Goal: Transaction & Acquisition: Purchase product/service

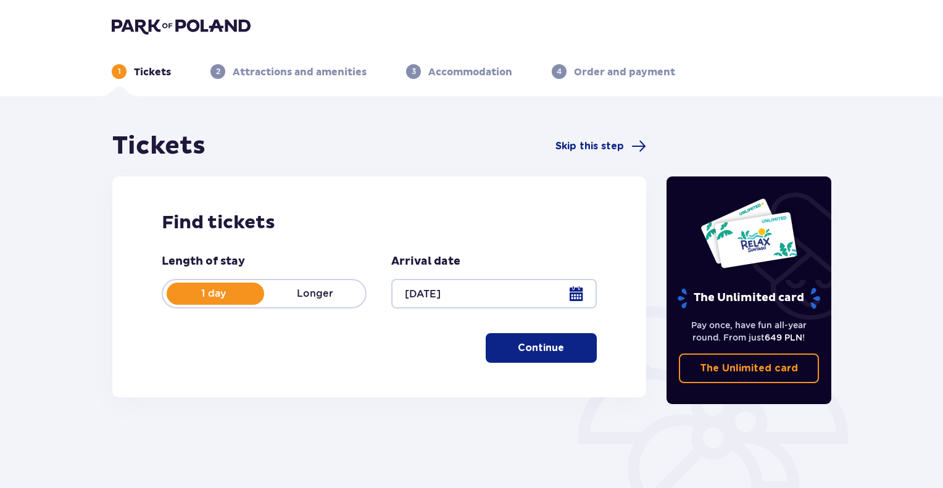
click at [549, 353] on p "Continue" at bounding box center [541, 348] width 46 height 14
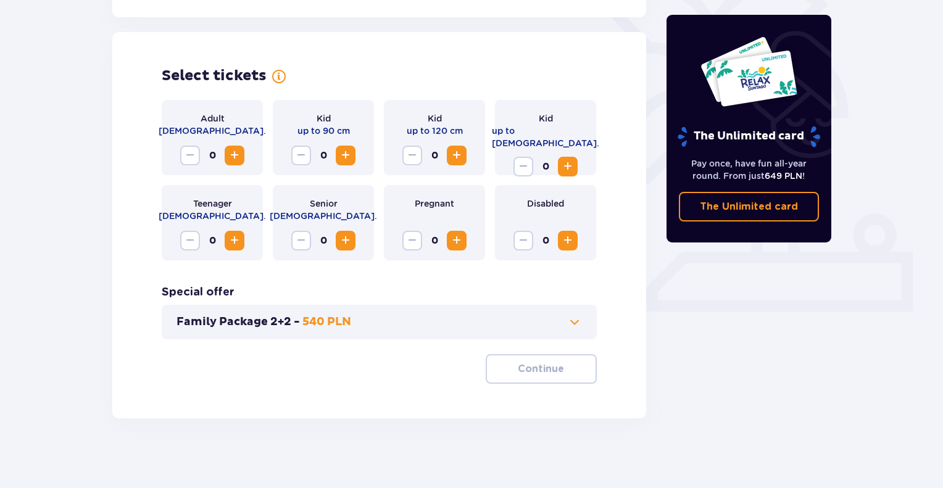
scroll to position [330, 0]
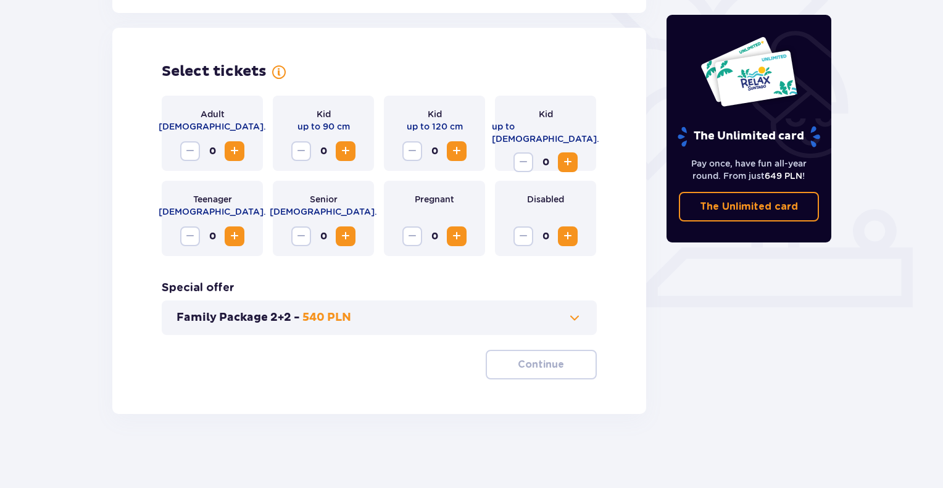
click at [238, 236] on span "Increase" at bounding box center [234, 236] width 15 height 15
click at [533, 366] on p "Continue" at bounding box center [541, 365] width 46 height 14
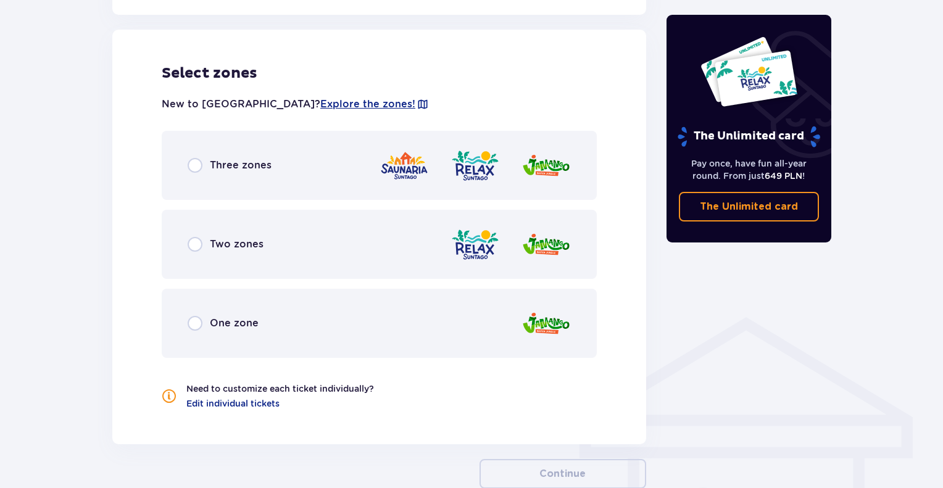
scroll to position [759, 0]
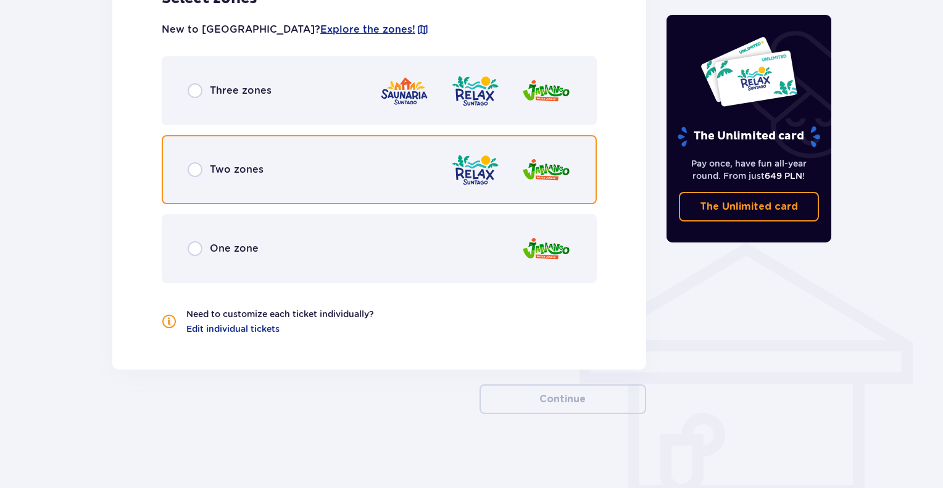
click at [199, 170] on input "radio" at bounding box center [195, 169] width 15 height 15
radio input "true"
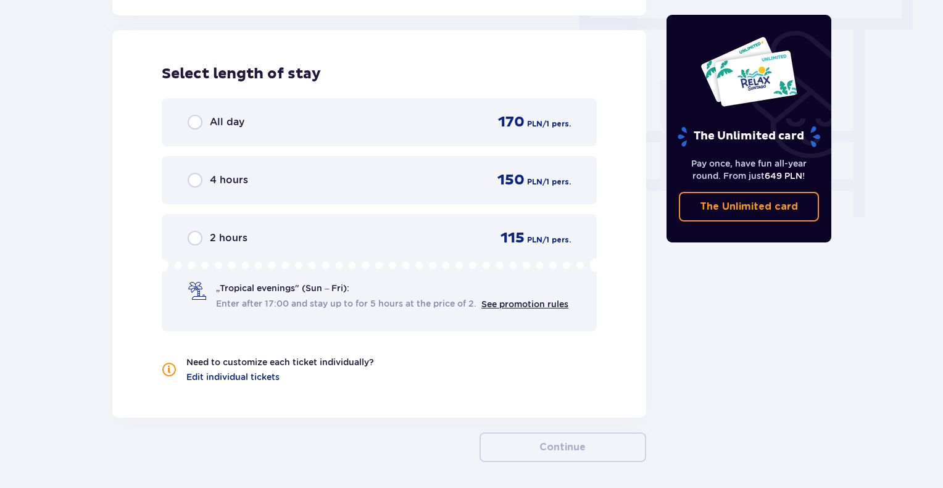
scroll to position [1114, 0]
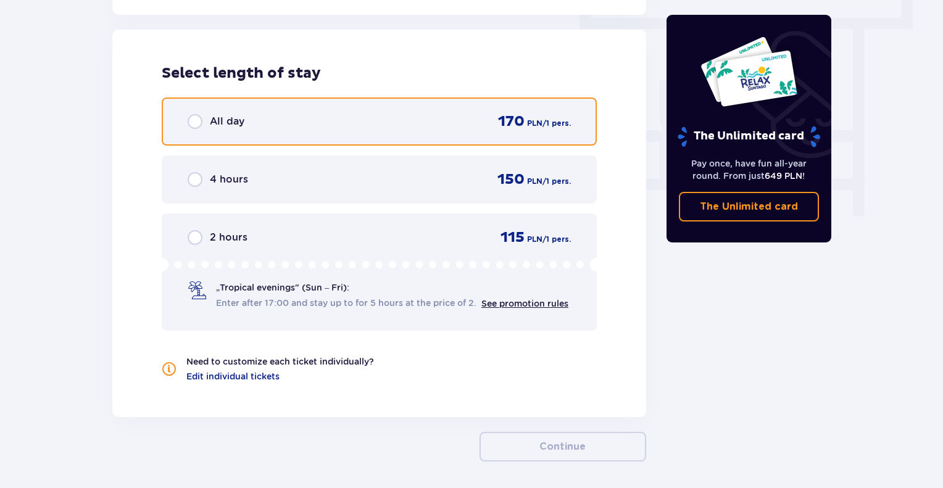
click at [197, 117] on input "radio" at bounding box center [195, 121] width 15 height 15
radio input "true"
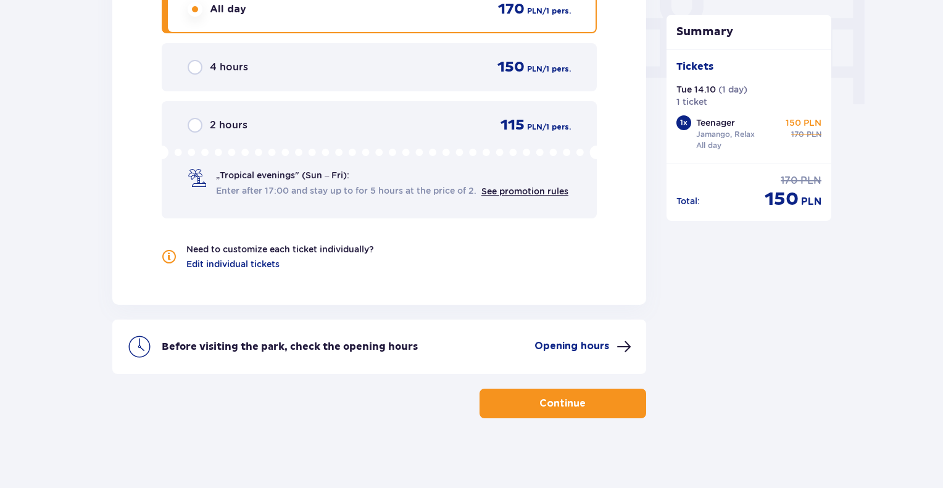
scroll to position [1229, 0]
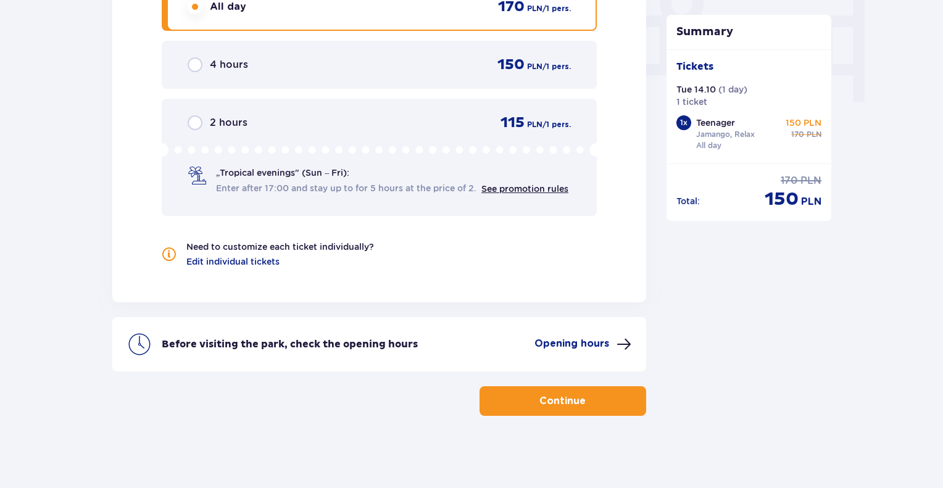
click at [544, 394] on p "Continue" at bounding box center [562, 401] width 46 height 14
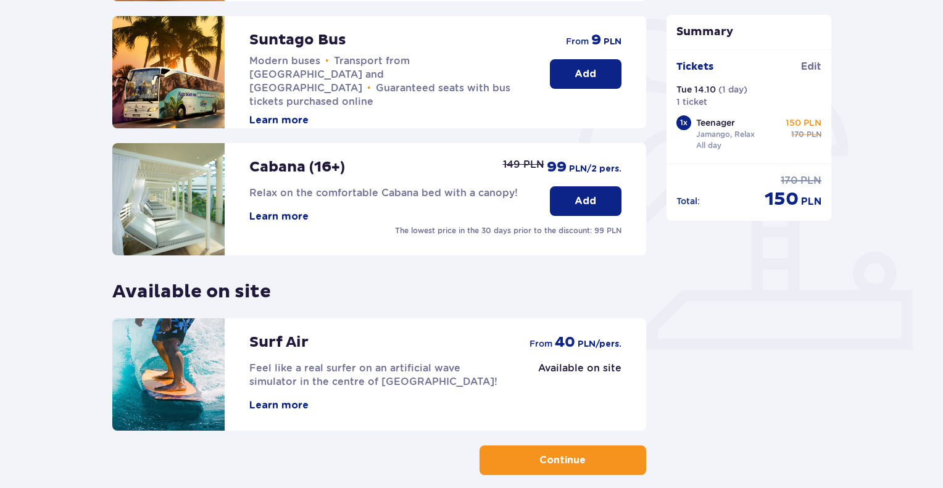
scroll to position [298, 0]
